Goal: Task Accomplishment & Management: Complete application form

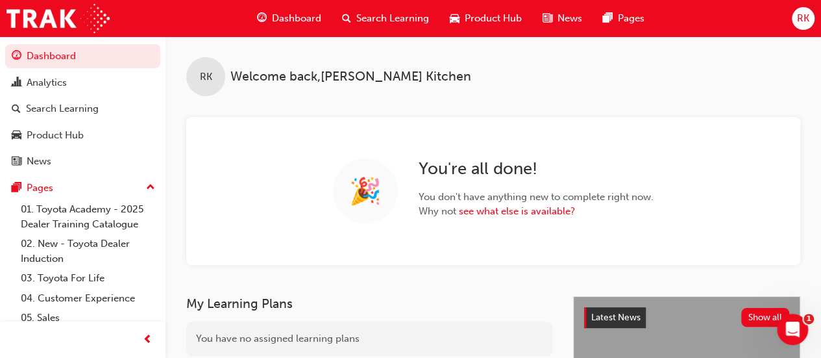
click at [802, 19] on span "RK" at bounding box center [803, 18] width 12 height 15
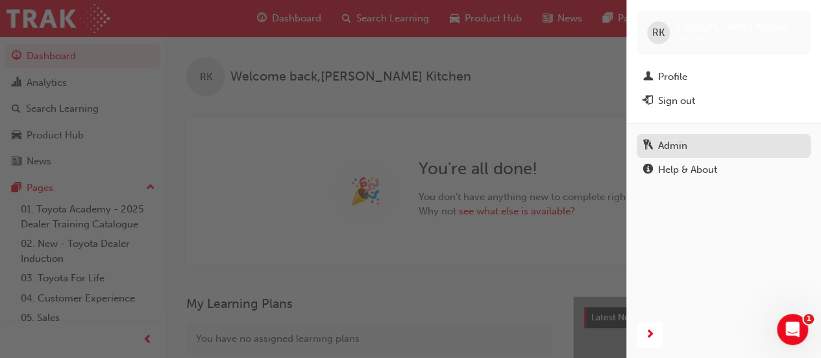
click at [689, 149] on div "Admin" at bounding box center [723, 146] width 161 height 16
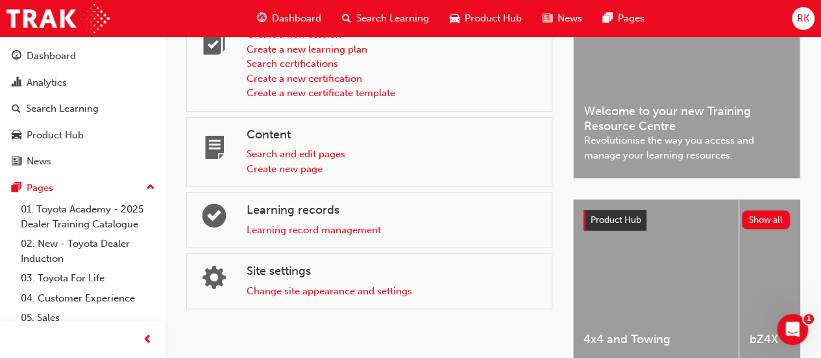
scroll to position [130, 0]
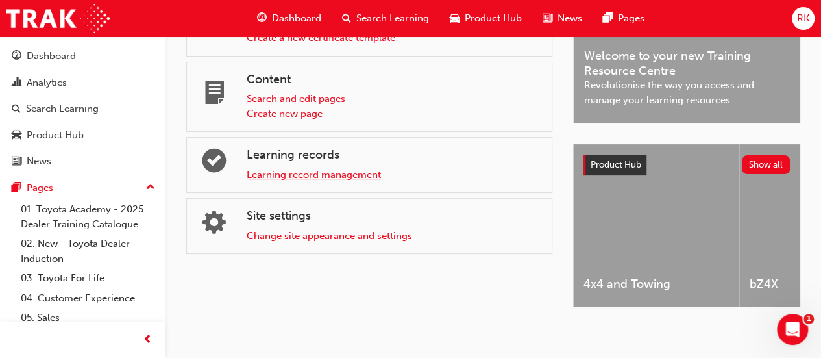
click at [348, 174] on link "Learning record management" at bounding box center [314, 175] width 134 height 12
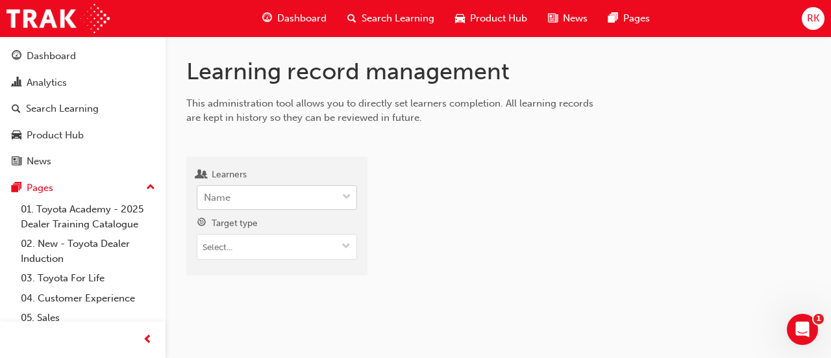
click at [252, 206] on div "Name" at bounding box center [267, 197] width 140 height 23
click at [205, 202] on input "Learners Name" at bounding box center [204, 196] width 1 height 11
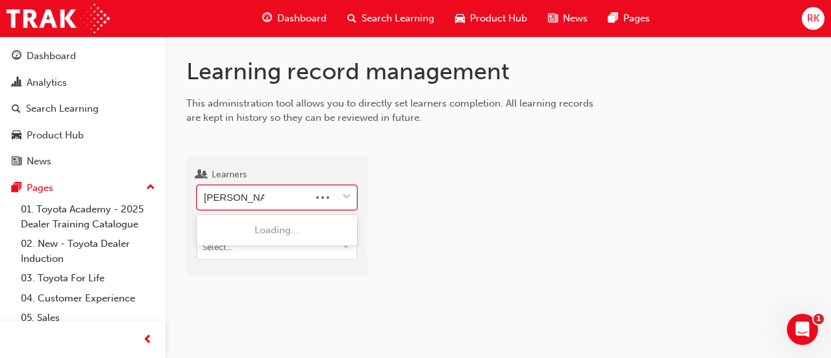
type input "andrew humph"
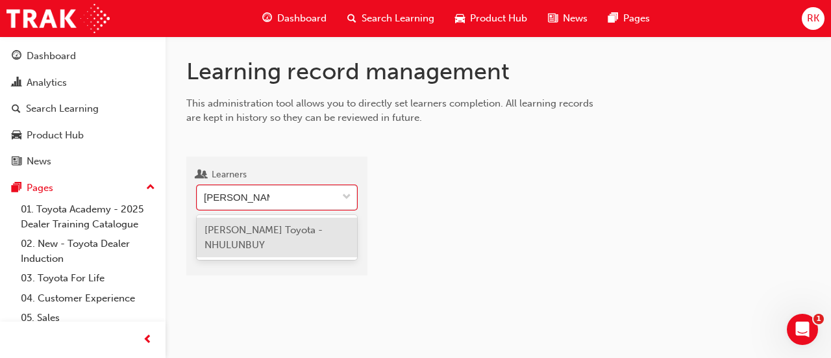
click at [247, 232] on span "Andrew Humphris - Gove Toyota - NHULUNBUY" at bounding box center [263, 237] width 118 height 27
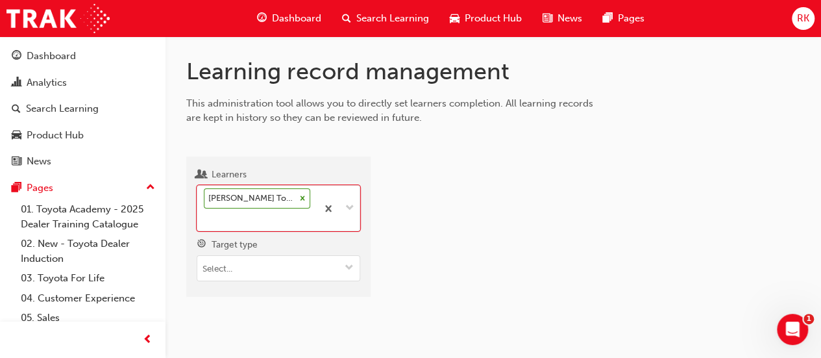
scroll to position [11, 0]
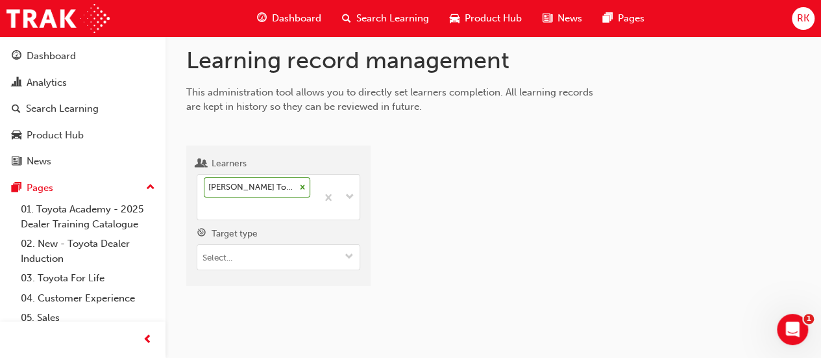
click at [328, 290] on div "Learning record management This administration tool allows you to directly set …" at bounding box center [494, 176] width 656 height 302
click at [299, 256] on input "Target type" at bounding box center [278, 257] width 162 height 25
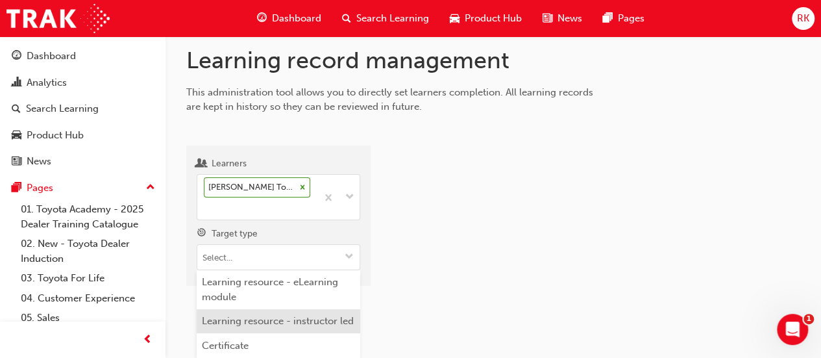
click at [306, 313] on li "Learning resource - instructor led" at bounding box center [279, 321] width 164 height 25
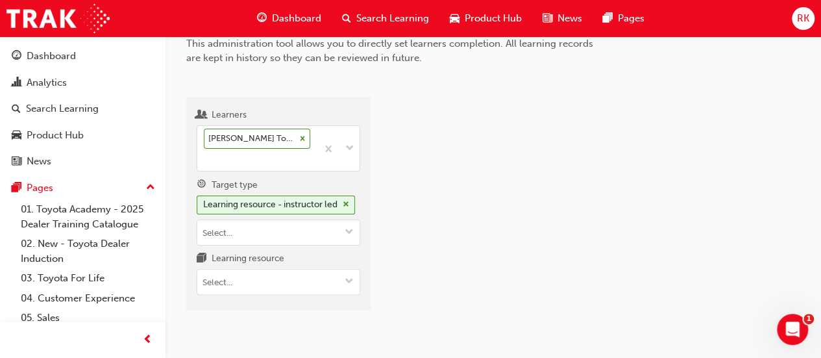
scroll to position [99, 0]
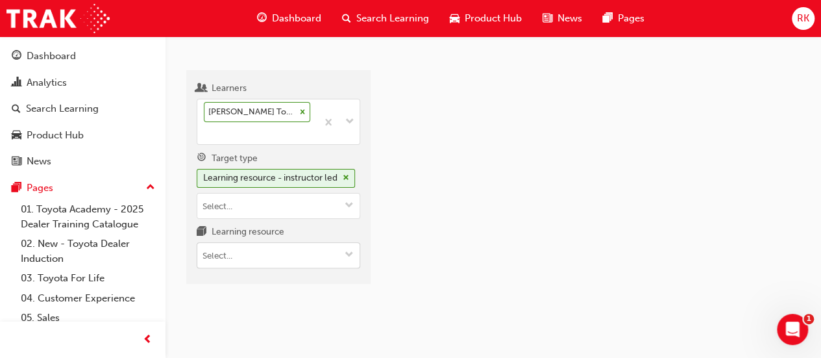
click at [260, 258] on input "Learning resource" at bounding box center [278, 255] width 162 height 25
type input "tfl"
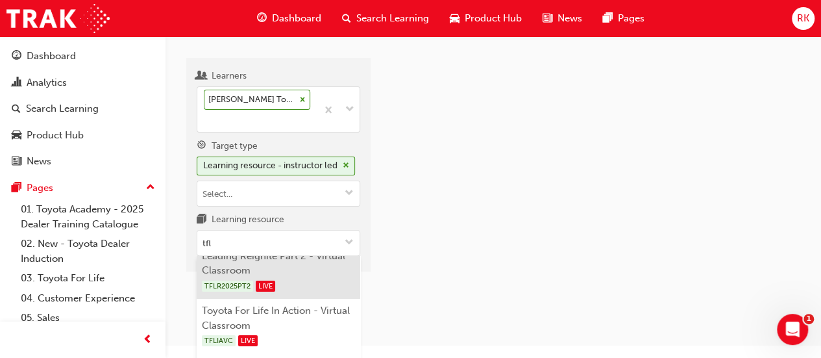
scroll to position [23, 0]
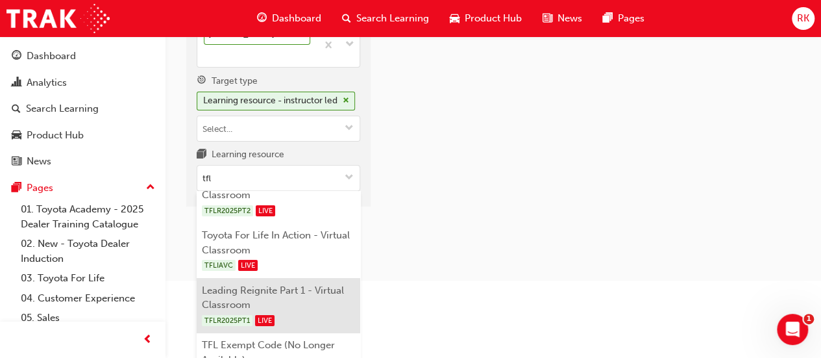
click at [283, 308] on li "Leading Reignite Part 1 - Virtual Classroom TFLR2025PT1 LIVE" at bounding box center [279, 305] width 164 height 55
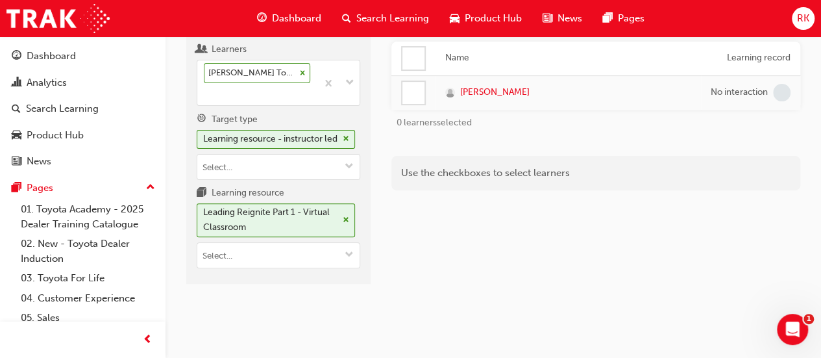
scroll to position [6, 0]
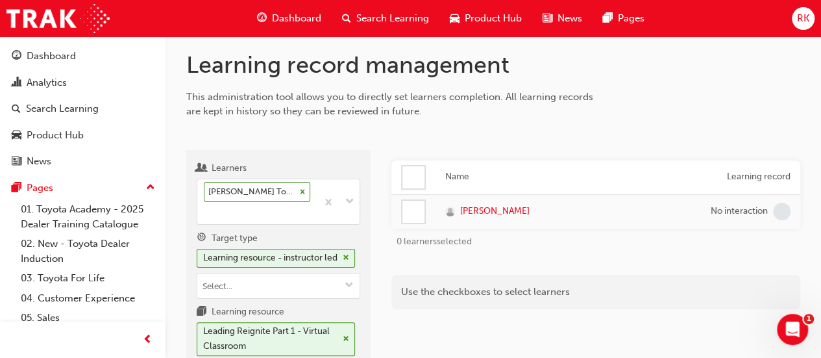
click at [416, 177] on div at bounding box center [413, 177] width 22 height 22
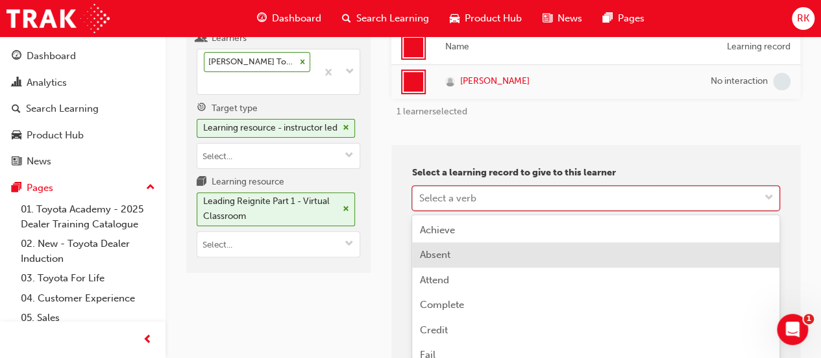
scroll to position [193, 0]
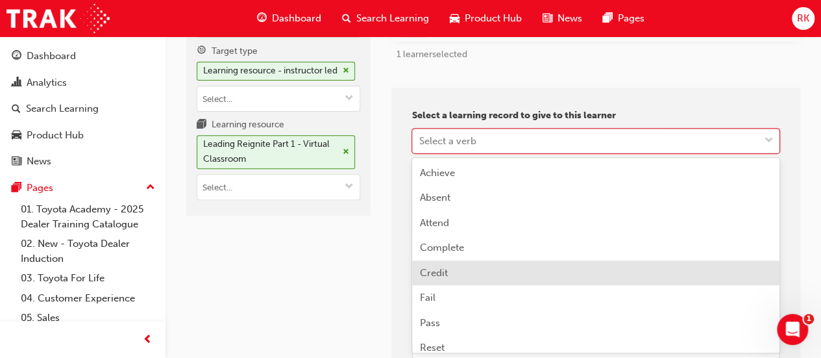
click at [463, 267] on div "Credit" at bounding box center [595, 272] width 367 height 25
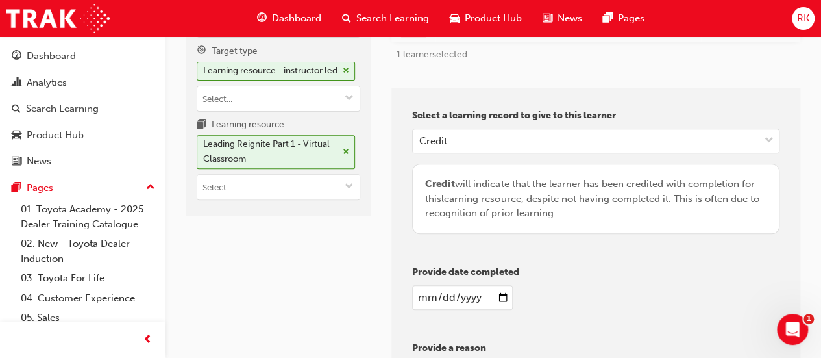
click at [501, 298] on input "date" at bounding box center [462, 297] width 101 height 25
type input "2025-09-19"
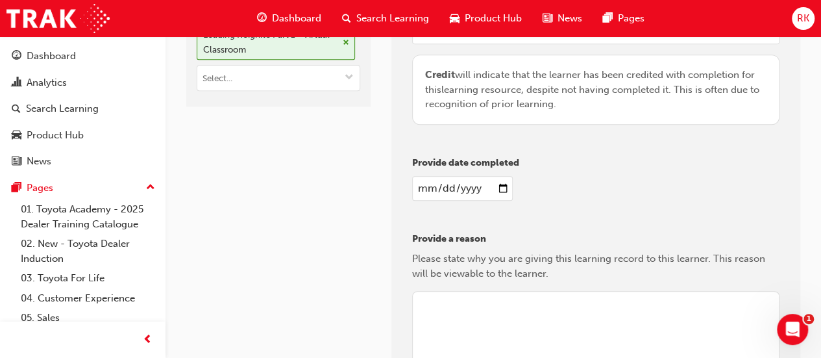
scroll to position [388, 0]
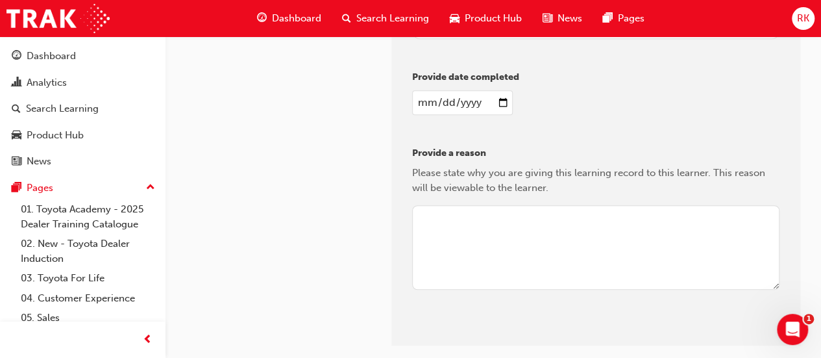
click at [531, 255] on textarea at bounding box center [595, 247] width 367 height 84
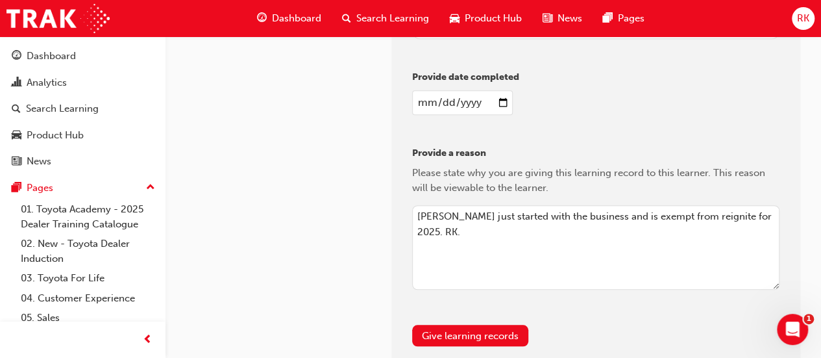
drag, startPoint x: 771, startPoint y: 216, endPoint x: 310, endPoint y: 214, distance: 460.8
click at [310, 214] on div "Learners Andrew Humphris - Gove Toyota - NHULUNBUY Target type Learning resourc…" at bounding box center [493, 58] width 614 height 620
click at [535, 255] on textarea "Andrew just started with the business and is exempt from reignite for 2025. RK." at bounding box center [595, 247] width 367 height 84
type textarea "Andrew just started with the business and is exempt from reignite for 2025. RK."
click at [511, 330] on button "Give learning records" at bounding box center [470, 335] width 116 height 21
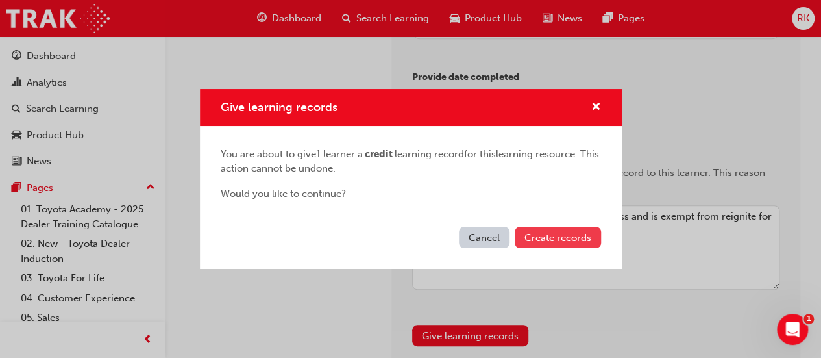
click at [563, 238] on span "Create records" at bounding box center [557, 238] width 67 height 12
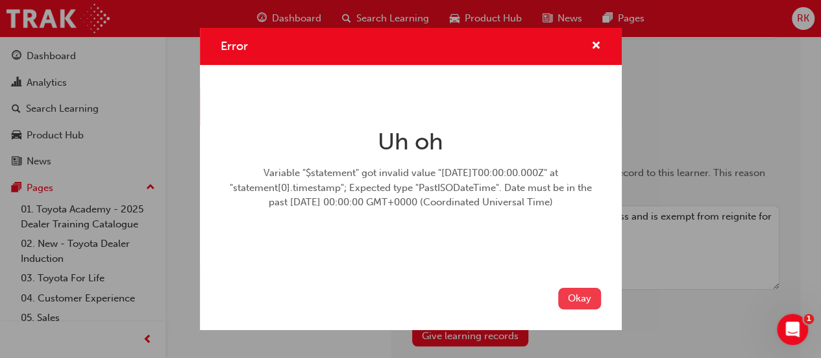
click at [583, 299] on button "Okay" at bounding box center [579, 298] width 43 height 21
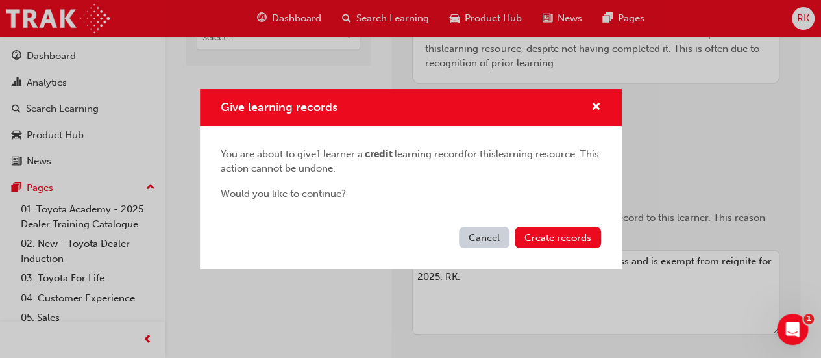
scroll to position [323, 0]
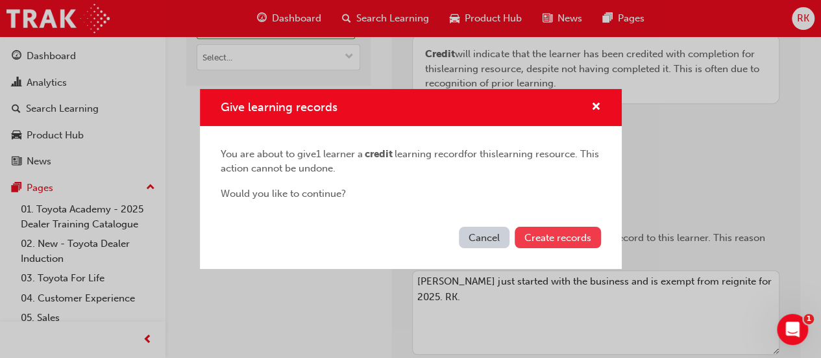
click at [571, 236] on span "Create records" at bounding box center [557, 238] width 67 height 12
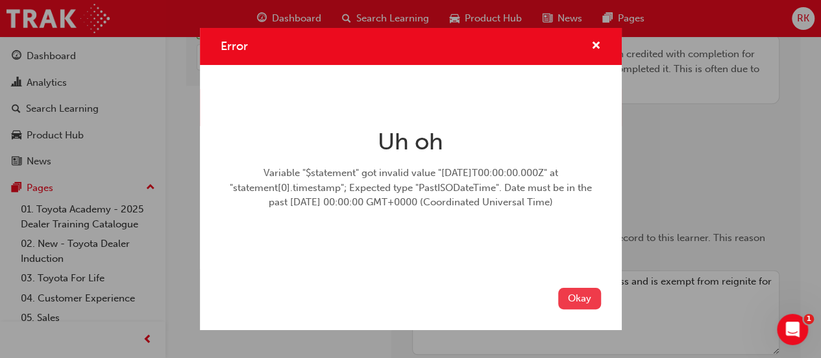
click at [570, 294] on button "Okay" at bounding box center [579, 298] width 43 height 21
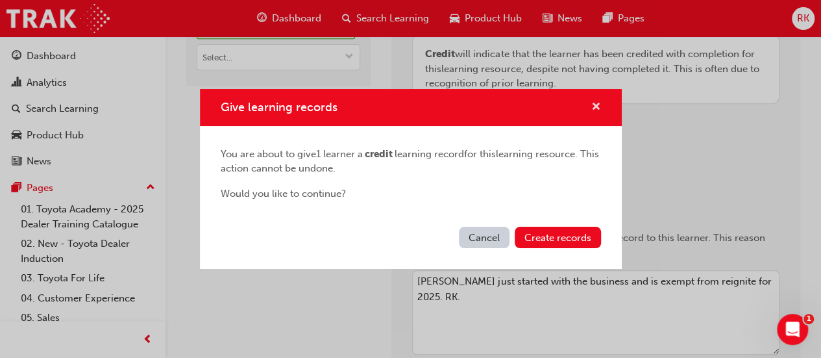
click at [600, 109] on span "cross-icon" at bounding box center [596, 108] width 10 height 12
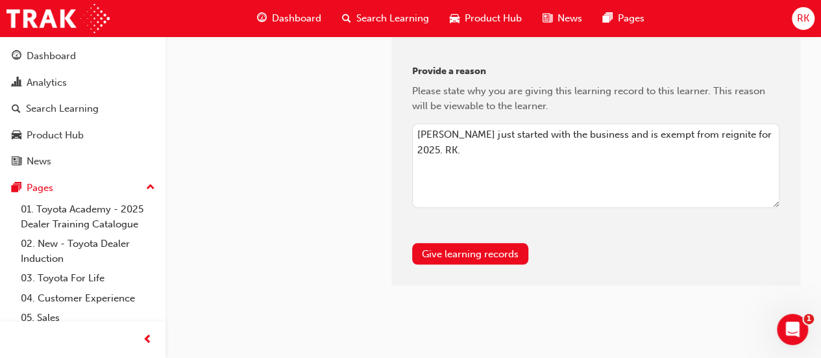
click at [597, 106] on div "Please state why you are giving this learning record to this learner. This reas…" at bounding box center [595, 98] width 367 height 29
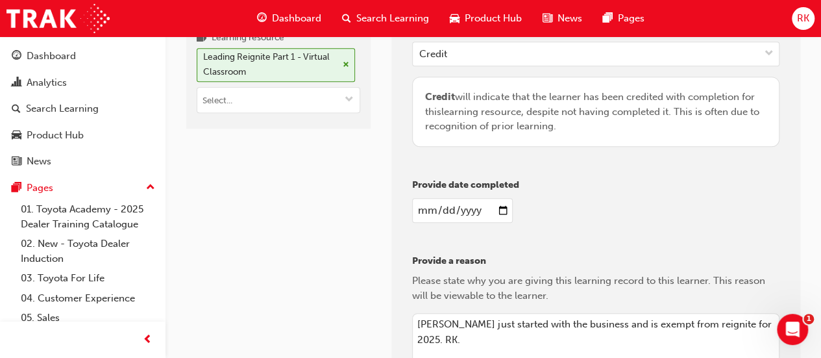
scroll to position [325, 0]
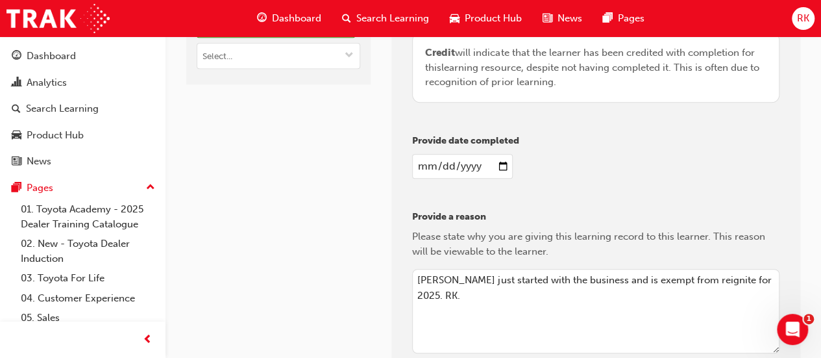
click at [605, 199] on div "Select a learning record to give to this learner Credit Credit will indicate th…" at bounding box center [595, 194] width 409 height 474
click at [504, 160] on input "2025-09-19" at bounding box center [462, 166] width 101 height 25
type input "2025-09-18"
click at [619, 164] on div "2025-09-18" at bounding box center [595, 166] width 367 height 25
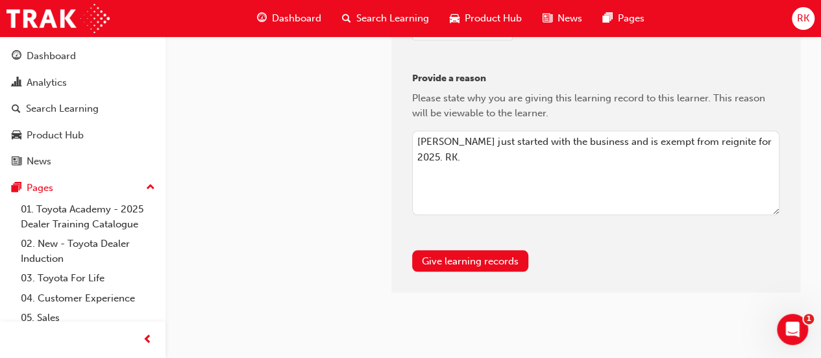
scroll to position [470, 0]
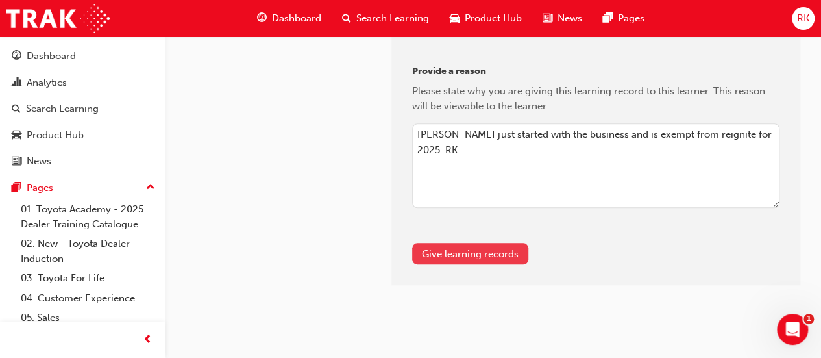
click at [484, 251] on button "Give learning records" at bounding box center [470, 253] width 116 height 21
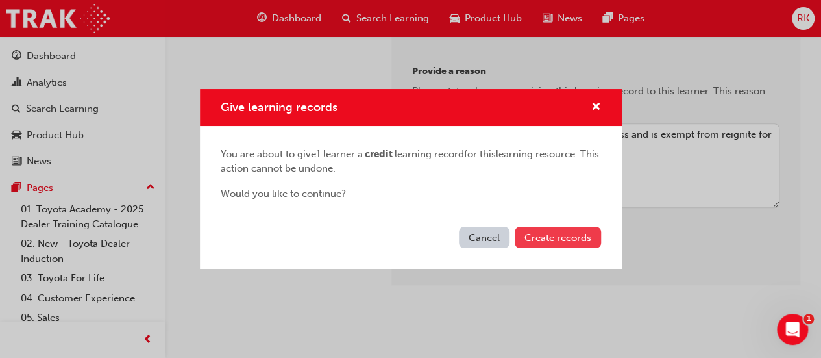
click at [563, 238] on span "Create records" at bounding box center [557, 238] width 67 height 12
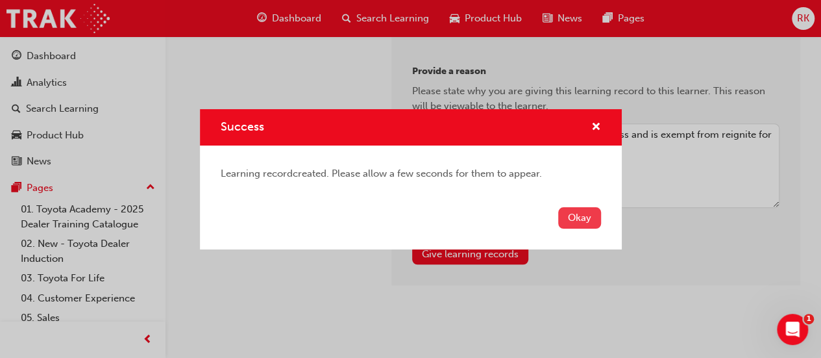
click at [581, 217] on button "Okay" at bounding box center [579, 217] width 43 height 21
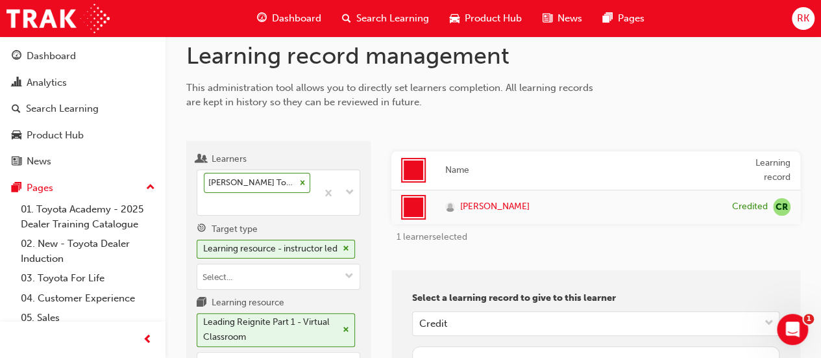
scroll to position [145, 0]
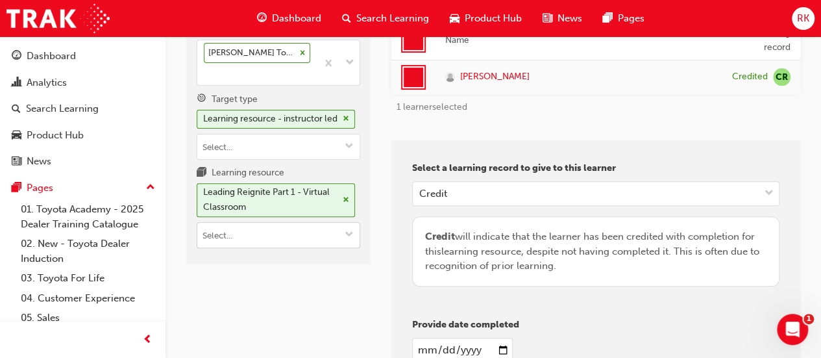
click at [353, 241] on span "down-icon" at bounding box center [349, 235] width 9 height 11
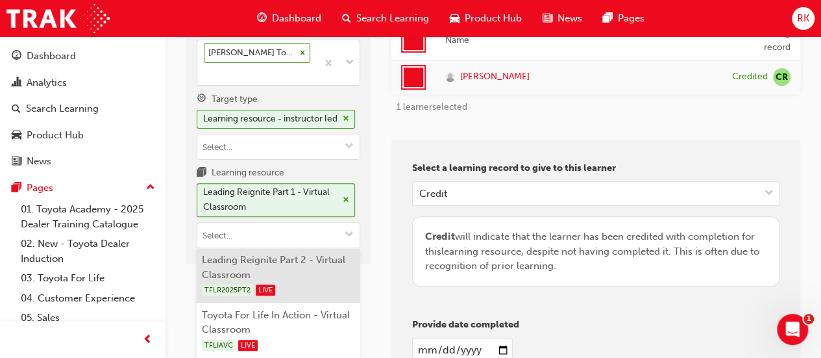
click at [299, 290] on li "Leading Reignite Part 2 - Virtual Classroom TFLR2025PT2 LIVE" at bounding box center [279, 275] width 164 height 55
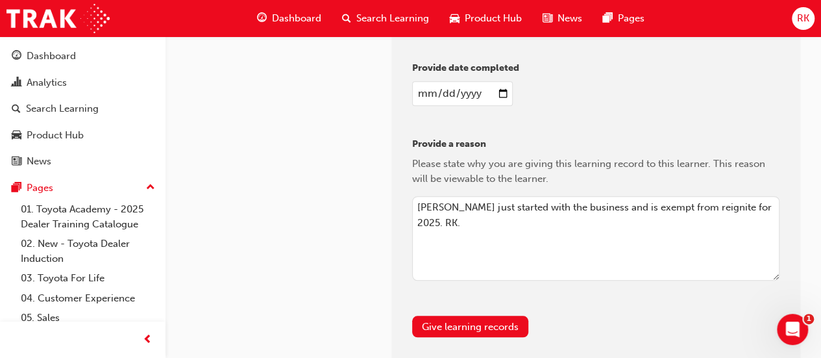
scroll to position [454, 0]
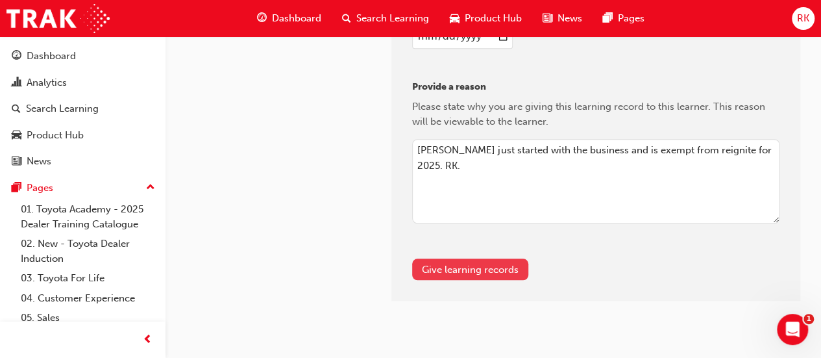
click at [496, 264] on button "Give learning records" at bounding box center [470, 268] width 116 height 21
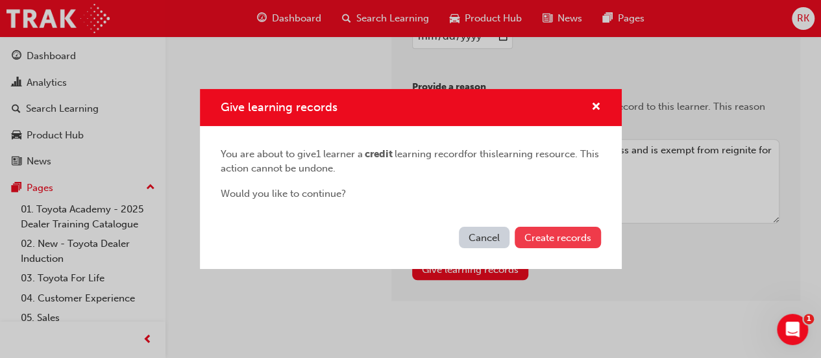
click at [574, 245] on button "Create records" at bounding box center [558, 237] width 86 height 21
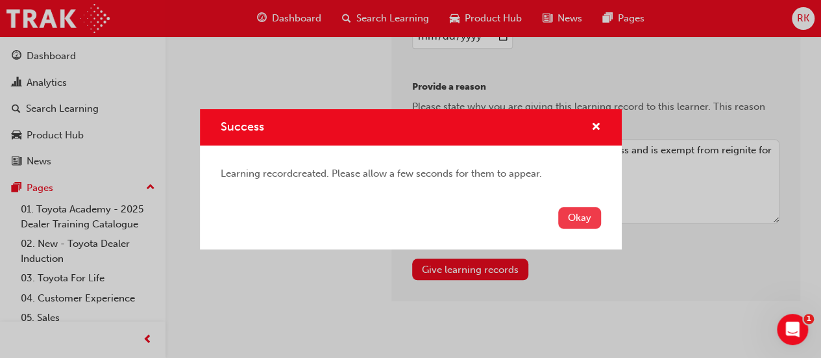
click at [582, 222] on button "Okay" at bounding box center [579, 217] width 43 height 21
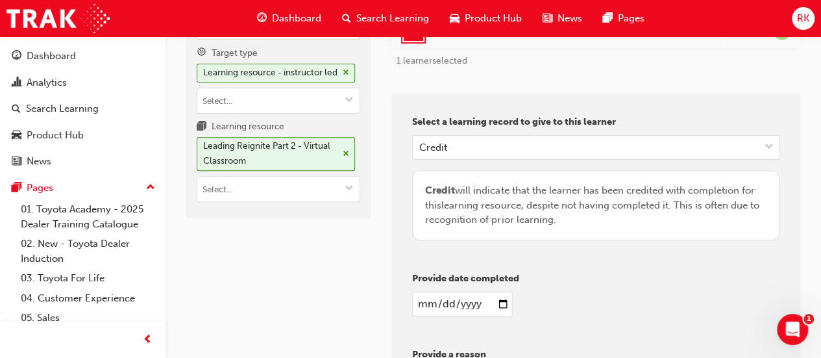
scroll to position [0, 0]
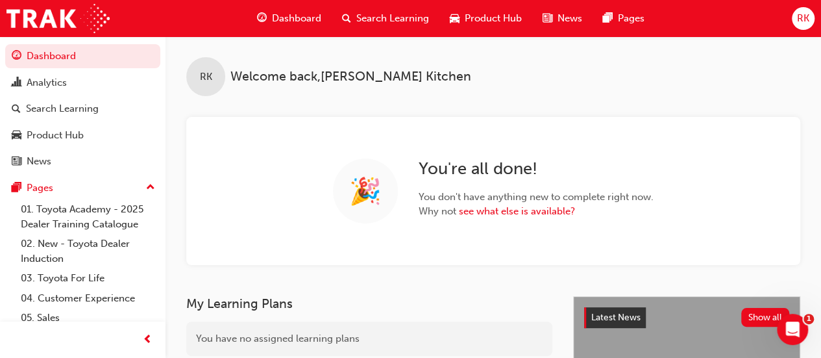
click at [367, 23] on span "Search Learning" at bounding box center [392, 18] width 73 height 15
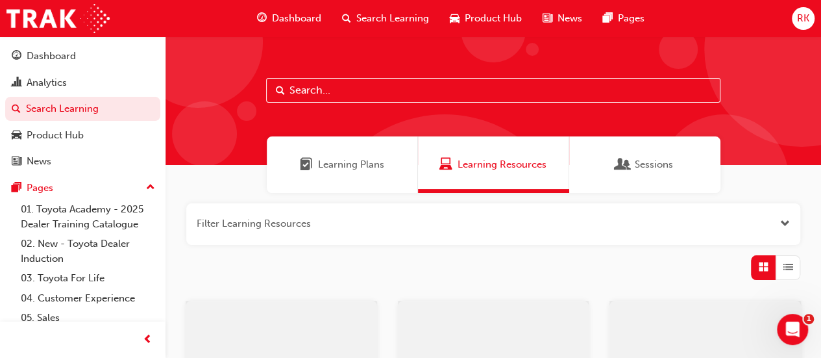
click at [345, 97] on input "text" at bounding box center [493, 90] width 454 height 25
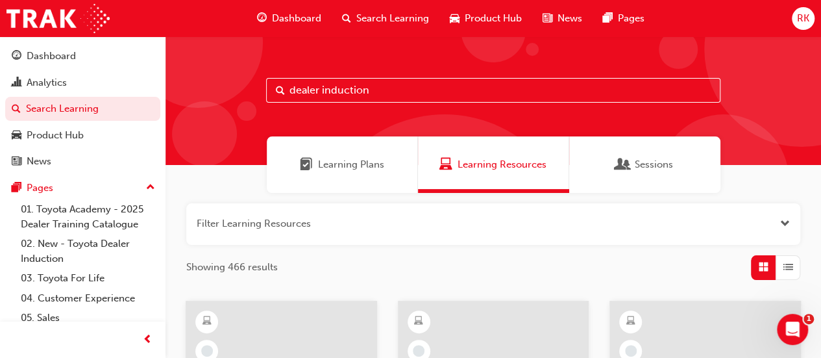
type input "dealer induction"
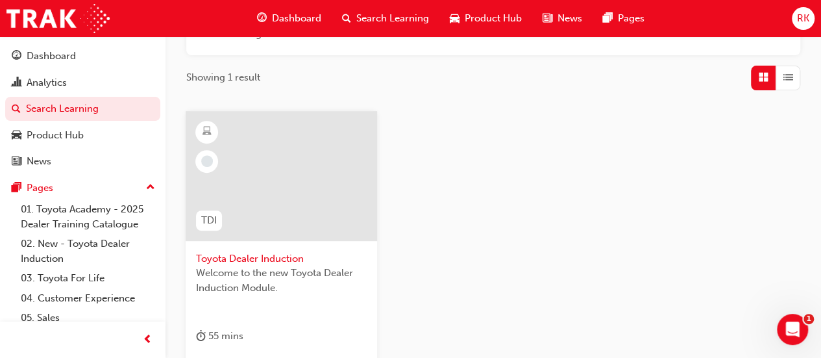
scroll to position [195, 0]
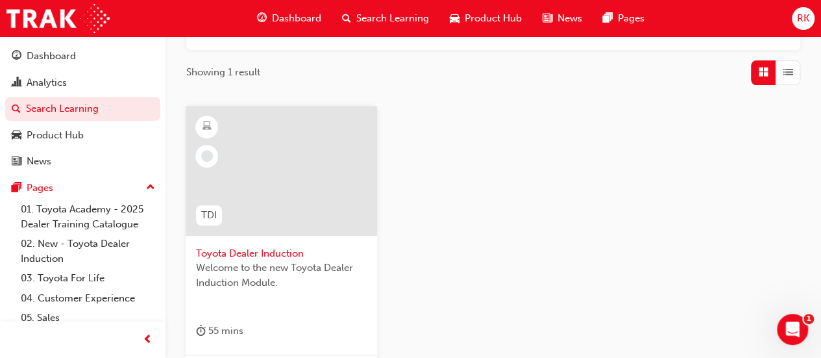
click at [270, 251] on span "Toyota Dealer Induction" at bounding box center [281, 253] width 171 height 15
